Goal: Task Accomplishment & Management: Use online tool/utility

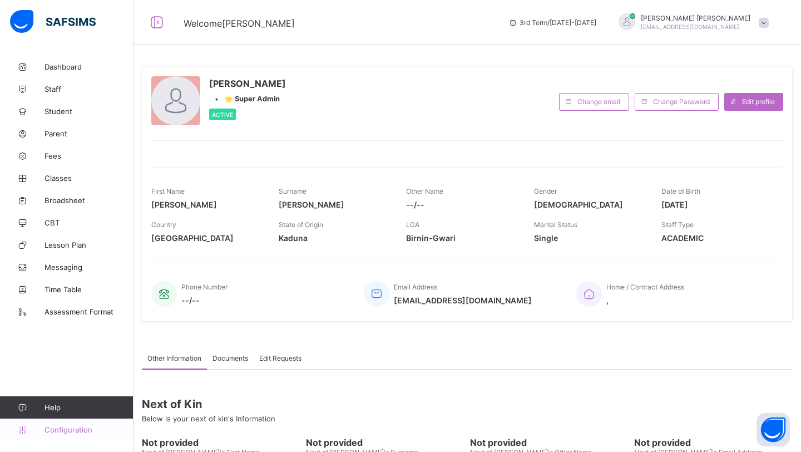
click at [68, 433] on span "Configuration" at bounding box center [89, 429] width 88 height 9
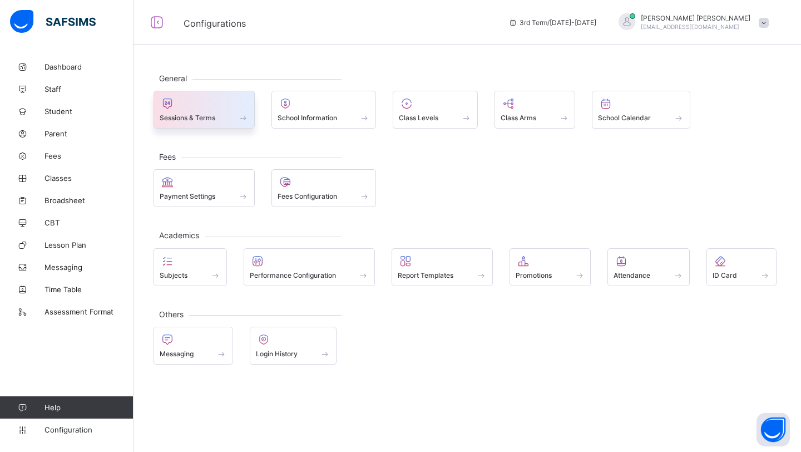
click at [220, 115] on div "Sessions & Terms" at bounding box center [204, 117] width 89 height 9
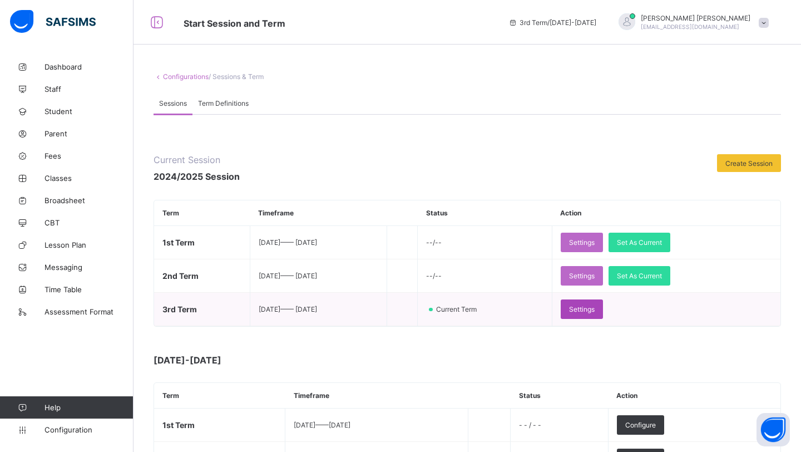
click at [603, 313] on div "Settings" at bounding box center [582, 308] width 42 height 19
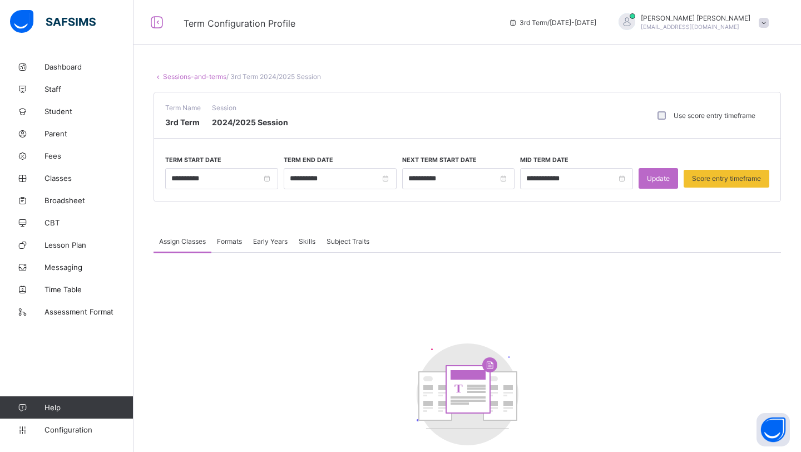
click at [229, 242] on span "Formats" at bounding box center [229, 241] width 25 height 8
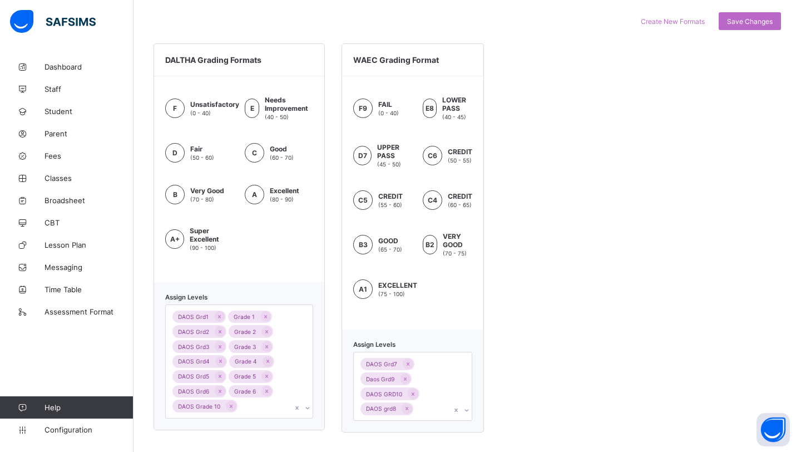
scroll to position [437, 0]
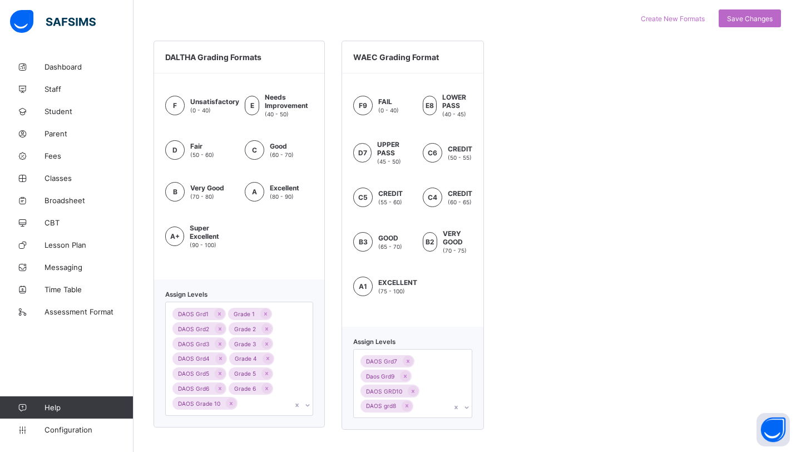
click at [271, 412] on div "DAOS Grd1 Grade 1 DAOS Grd2 Grade 2 DAOS Grd3 Grade 3 DAOS Grd4 Grade 4 DAOS Gr…" at bounding box center [239, 359] width 148 height 114
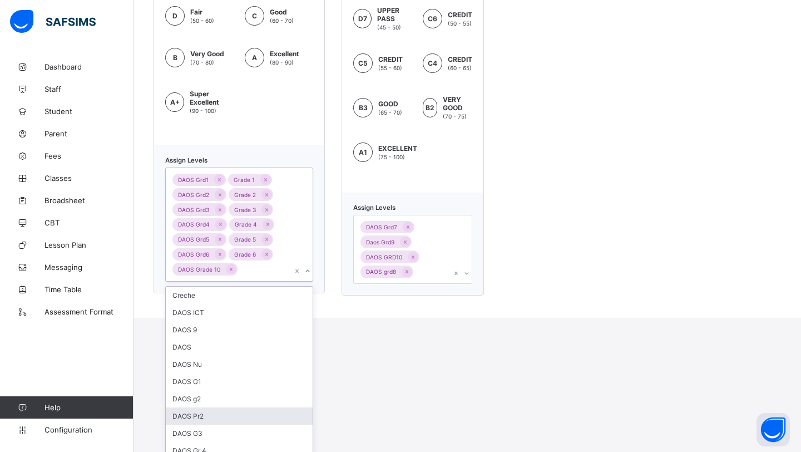
click at [268, 282] on div "option DAOS Pr2 focused, 8 of 30. 30 results available. Use Up and Down to choo…" at bounding box center [239, 224] width 148 height 114
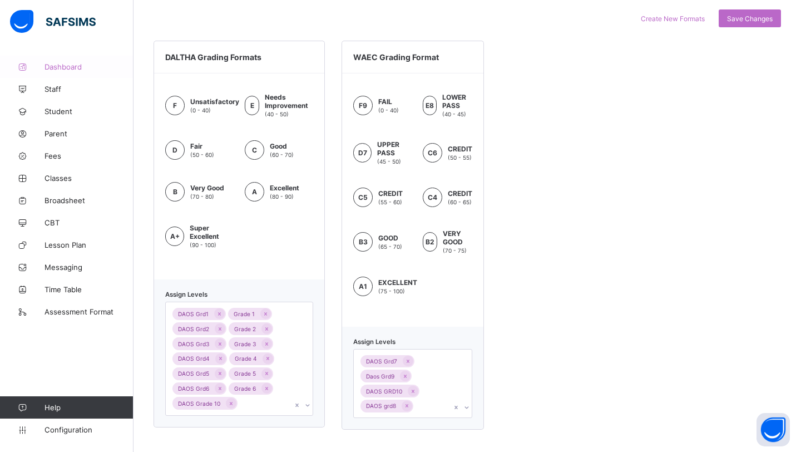
scroll to position [300, 0]
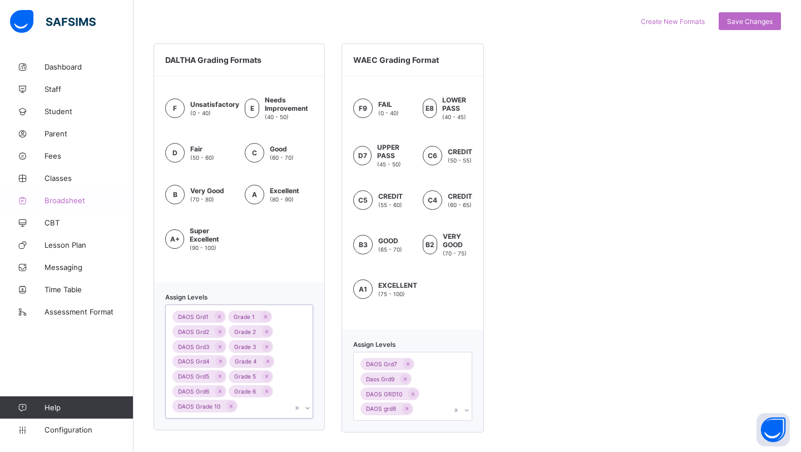
click at [73, 206] on link "Broadsheet" at bounding box center [67, 200] width 134 height 22
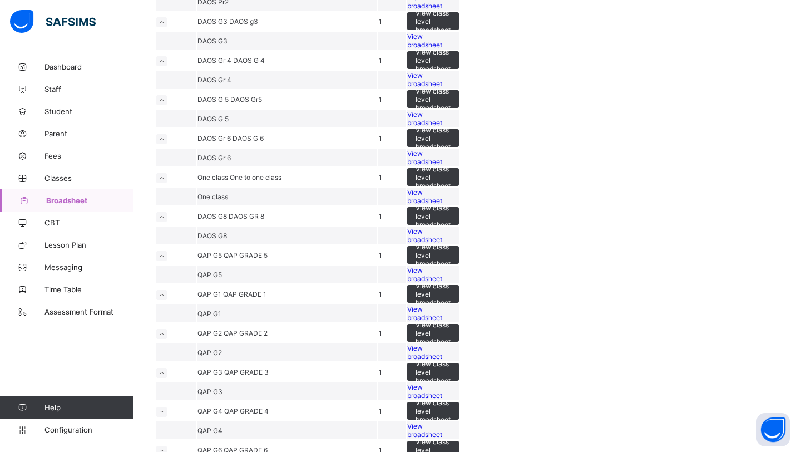
scroll to position [1216, 0]
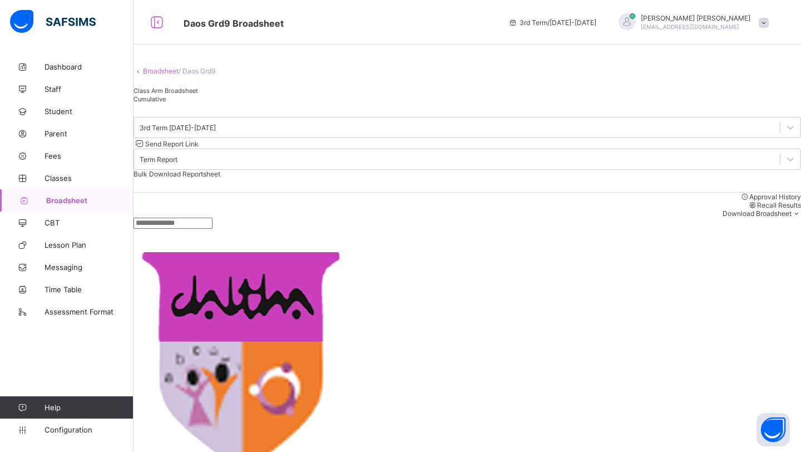
scroll to position [68, 0]
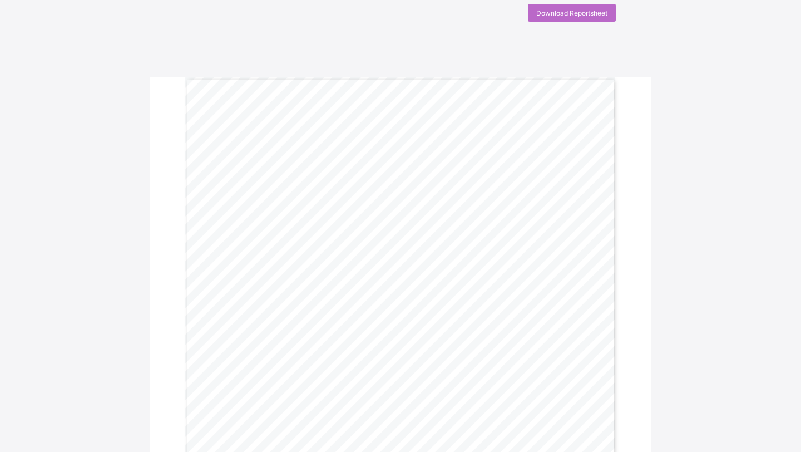
scroll to position [23, 0]
